Goal: Task Accomplishment & Management: Manage account settings

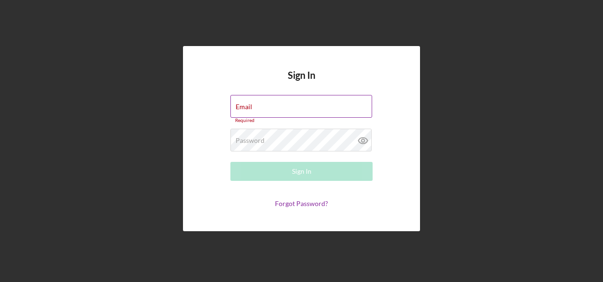
click at [261, 105] on div "Email Required" at bounding box center [301, 109] width 142 height 28
click at [260, 109] on input "Email" at bounding box center [301, 106] width 142 height 23
type input "[PERSON_NAME][EMAIL_ADDRESS][PERSON_NAME][DOMAIN_NAME]"
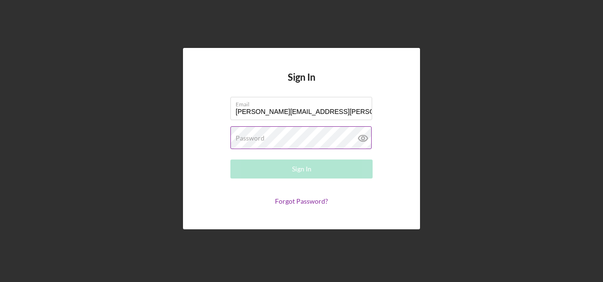
click at [257, 137] on label "Password" at bounding box center [250, 138] width 29 height 8
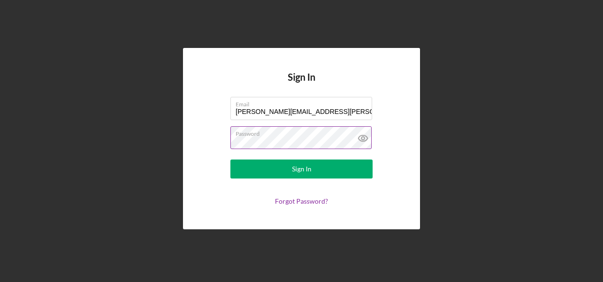
click at [230, 159] on button "Sign In" at bounding box center [301, 168] width 142 height 19
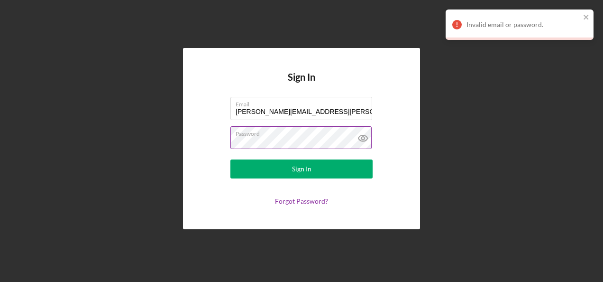
click at [365, 138] on icon at bounding box center [363, 138] width 24 height 24
click at [360, 137] on icon at bounding box center [363, 138] width 24 height 24
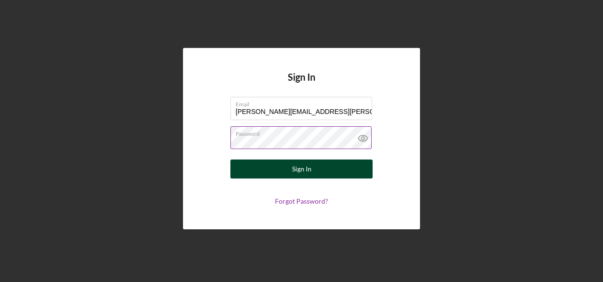
click at [341, 167] on button "Sign In" at bounding box center [301, 168] width 142 height 19
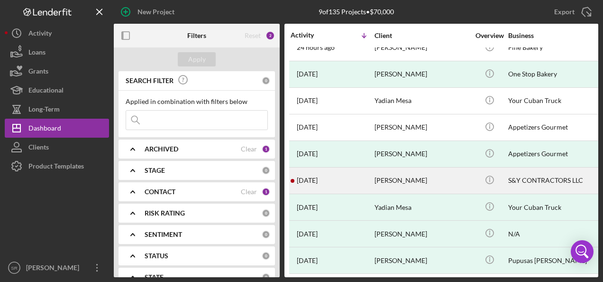
scroll to position [19, 0]
